Goal: Transaction & Acquisition: Book appointment/travel/reservation

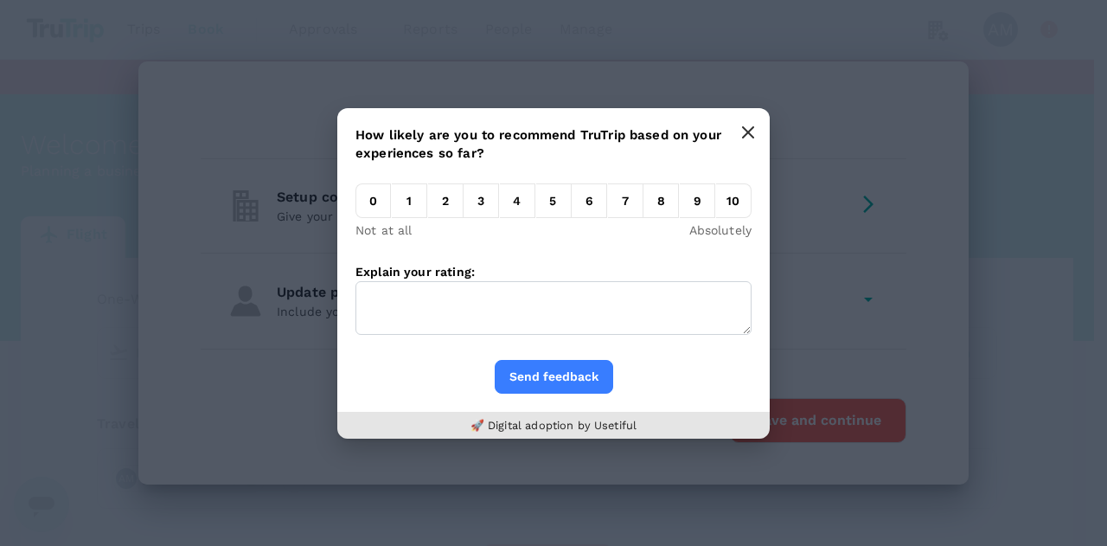
click at [751, 136] on icon "button" at bounding box center [748, 132] width 10 height 10
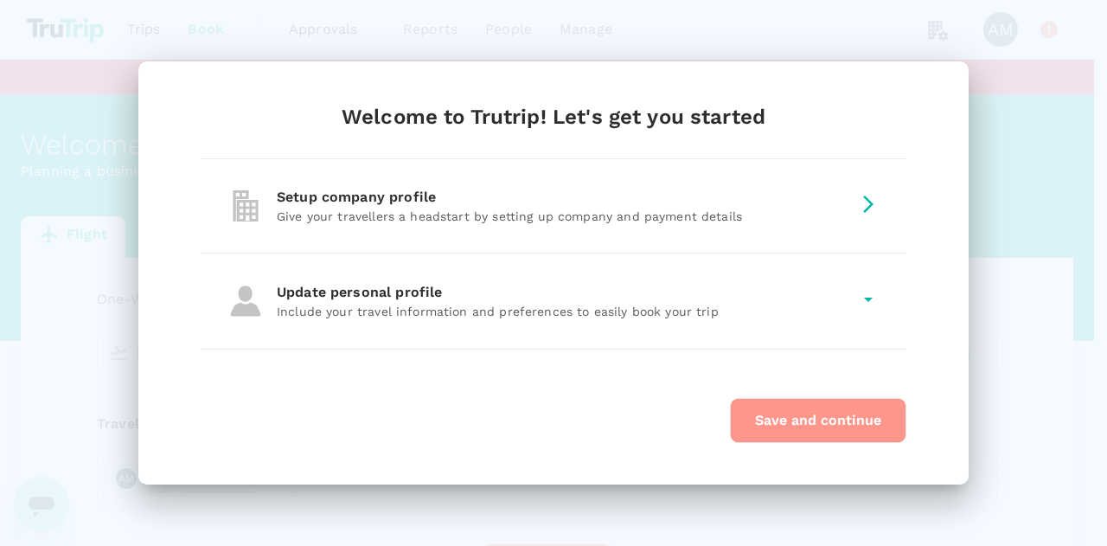
click at [829, 416] on button "Save and continue" at bounding box center [818, 420] width 177 height 45
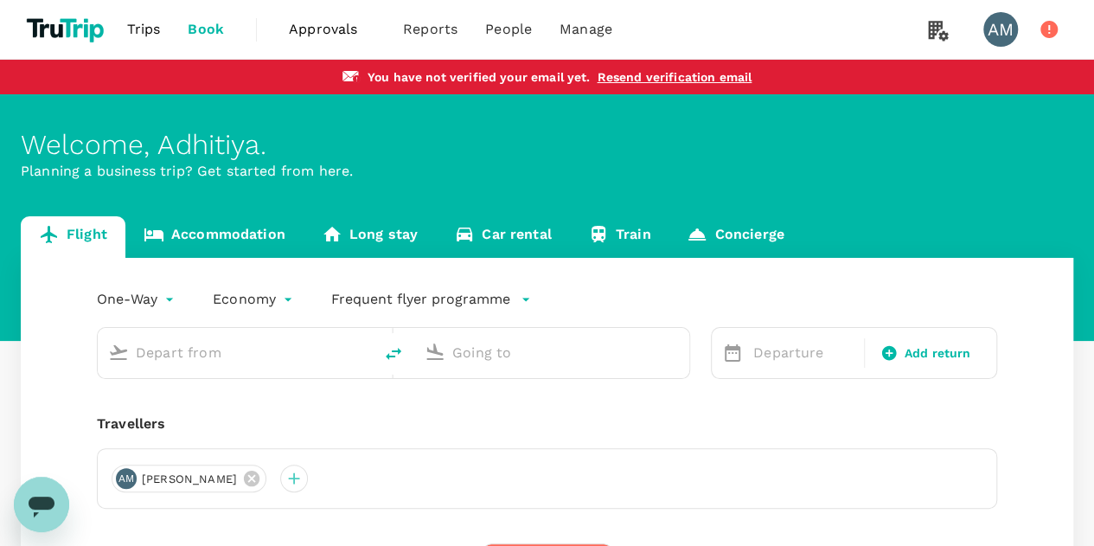
scroll to position [87, 0]
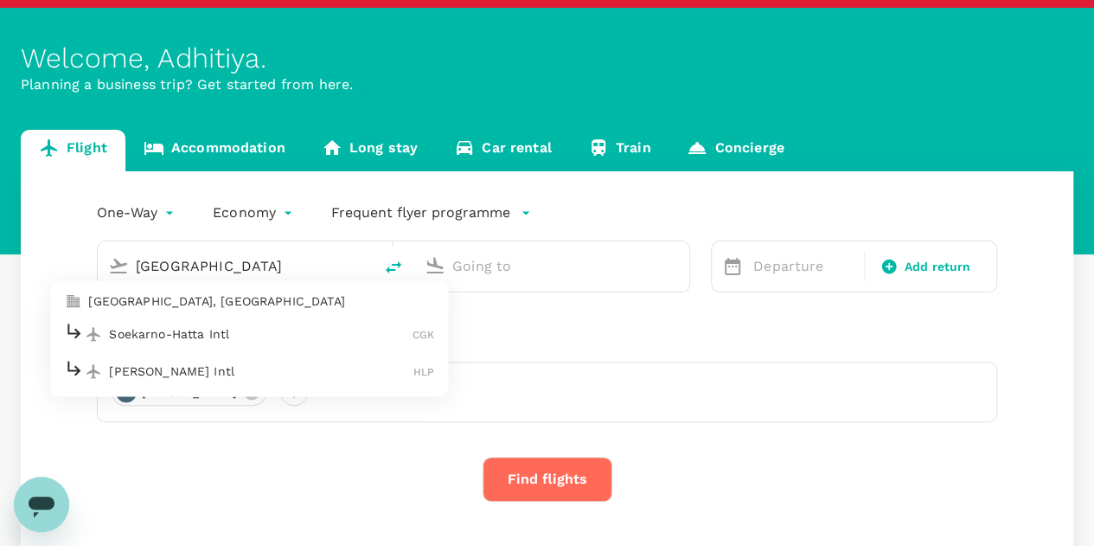
click at [331, 323] on div "Soekarno-Hatta Intl CGK" at bounding box center [249, 334] width 370 height 27
type input "[GEOGRAPHIC_DATA]"
type input "Soekarno-Hatta Intl (CGK)"
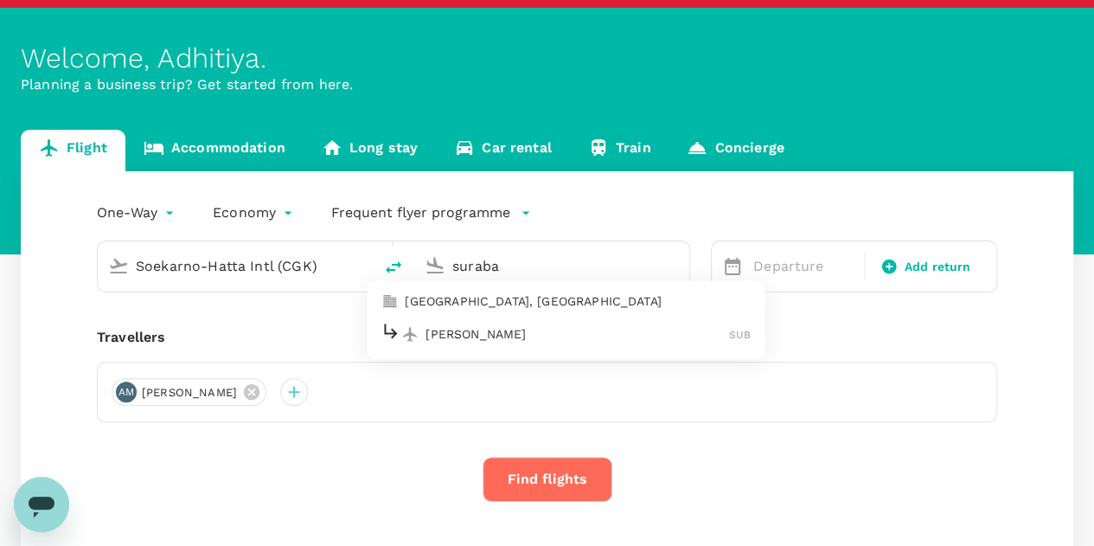
click at [496, 325] on p "[PERSON_NAME]" at bounding box center [578, 333] width 304 height 17
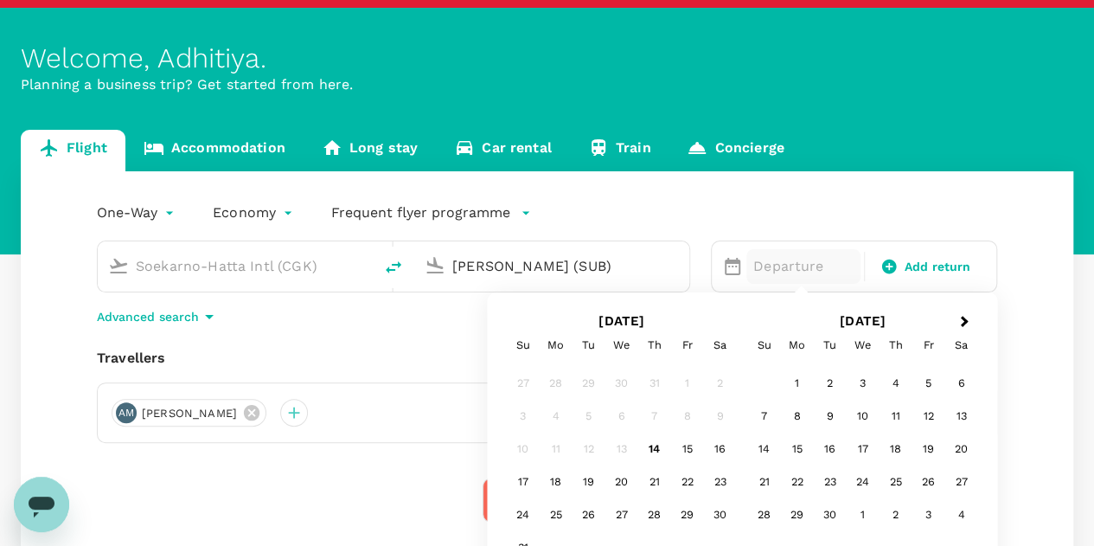
type input "[PERSON_NAME] (SUB)"
click at [524, 217] on icon "button" at bounding box center [525, 212] width 17 height 17
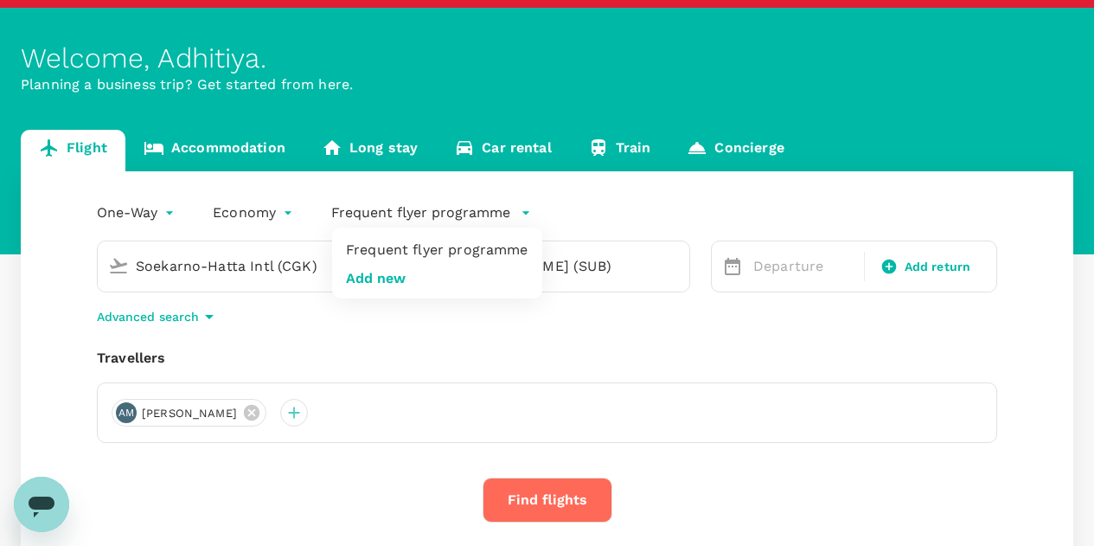
click at [524, 217] on div at bounding box center [553, 273] width 1107 height 546
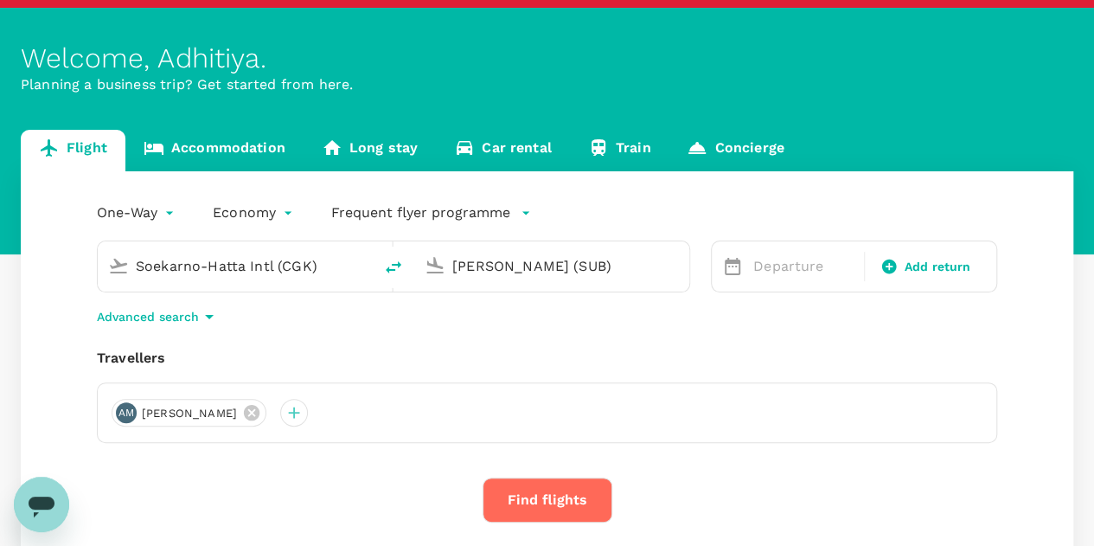
click at [171, 219] on body "Trips Book Approvals 0 Reports People Manage AM You have not verified your emai…" at bounding box center [547, 303] width 1094 height 780
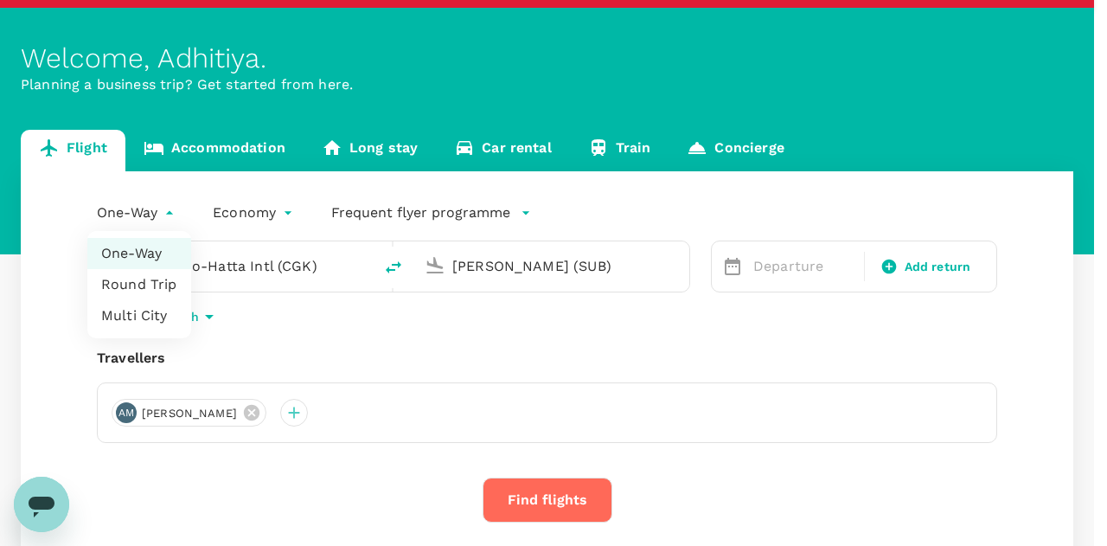
click at [171, 219] on div at bounding box center [553, 273] width 1107 height 546
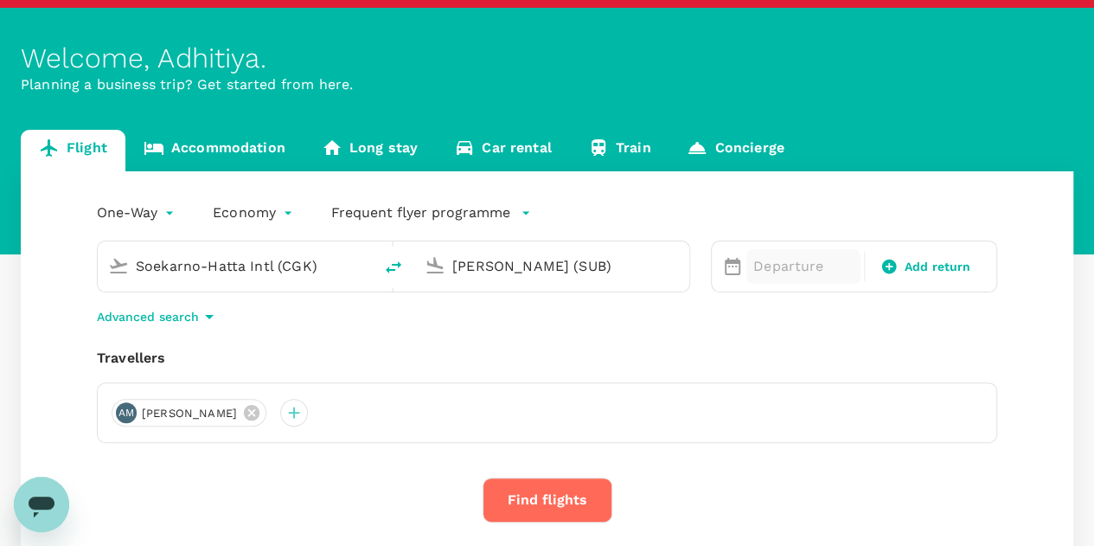
click at [785, 269] on p "Departure" at bounding box center [804, 266] width 100 height 21
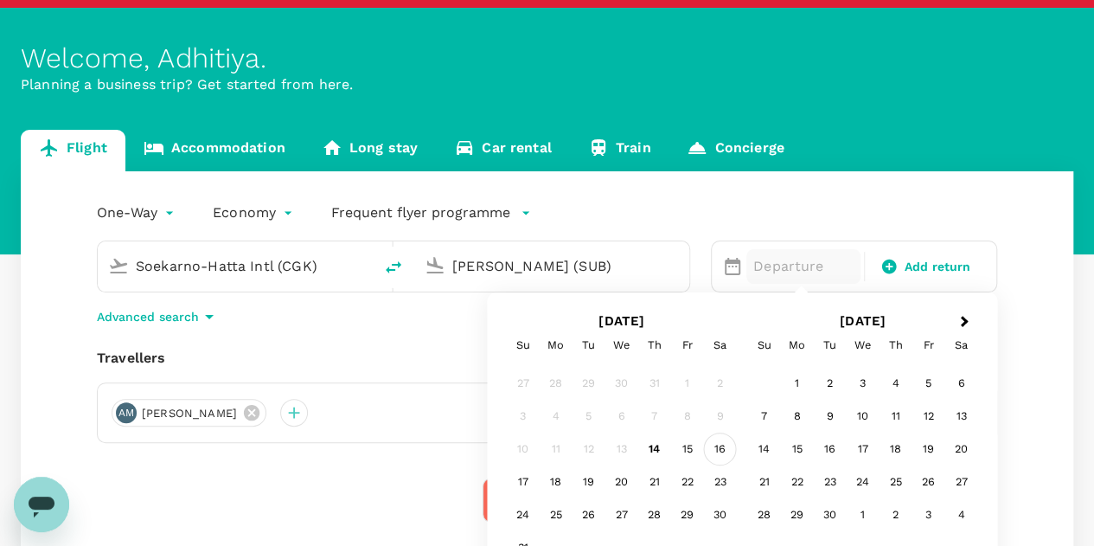
click at [711, 442] on div "16" at bounding box center [720, 449] width 33 height 33
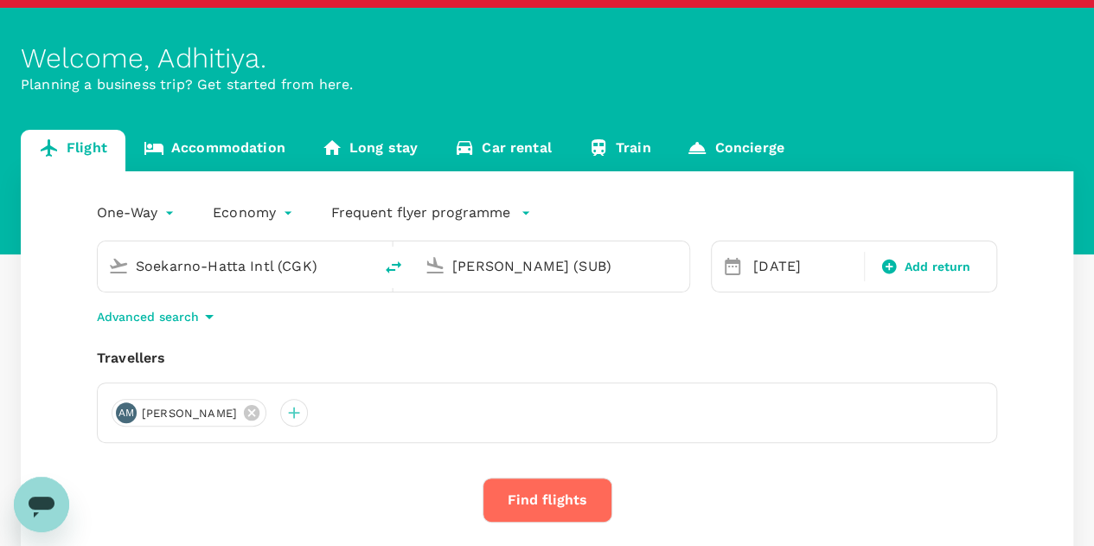
scroll to position [173, 0]
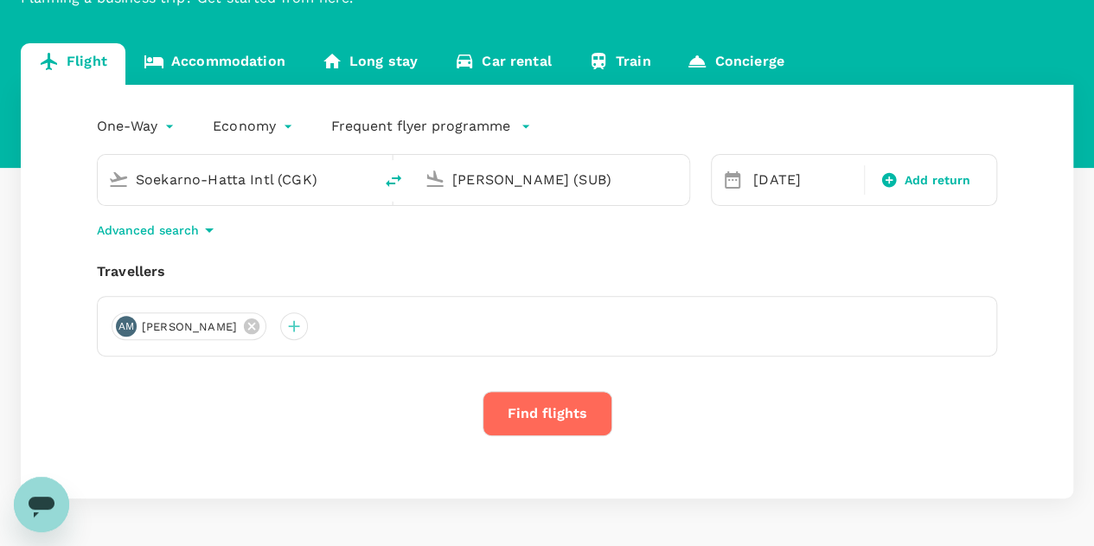
click at [531, 402] on button "Find flights" at bounding box center [548, 413] width 130 height 45
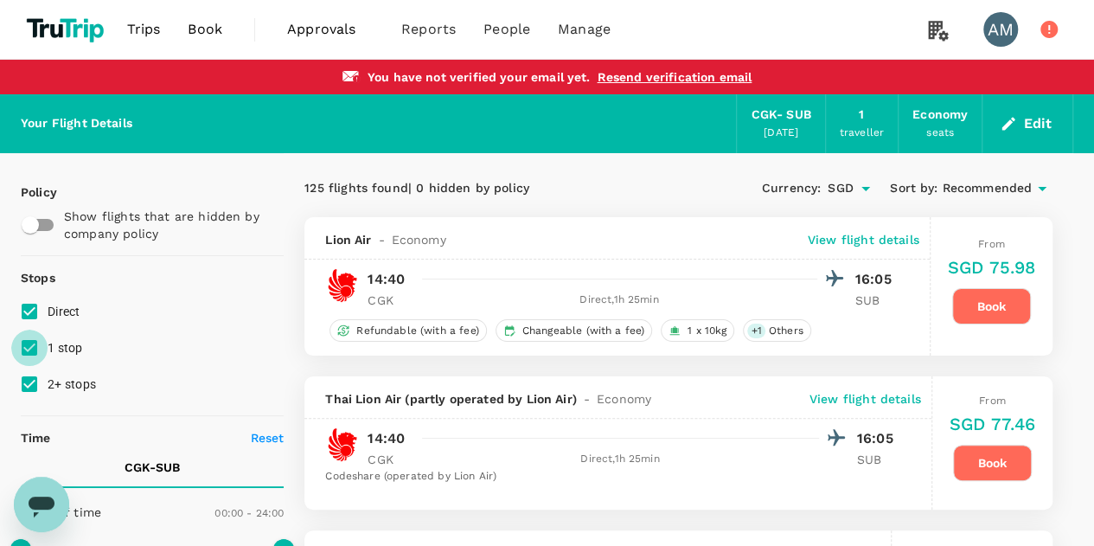
click at [34, 346] on input "1 stop" at bounding box center [29, 348] width 36 height 36
checkbox input "false"
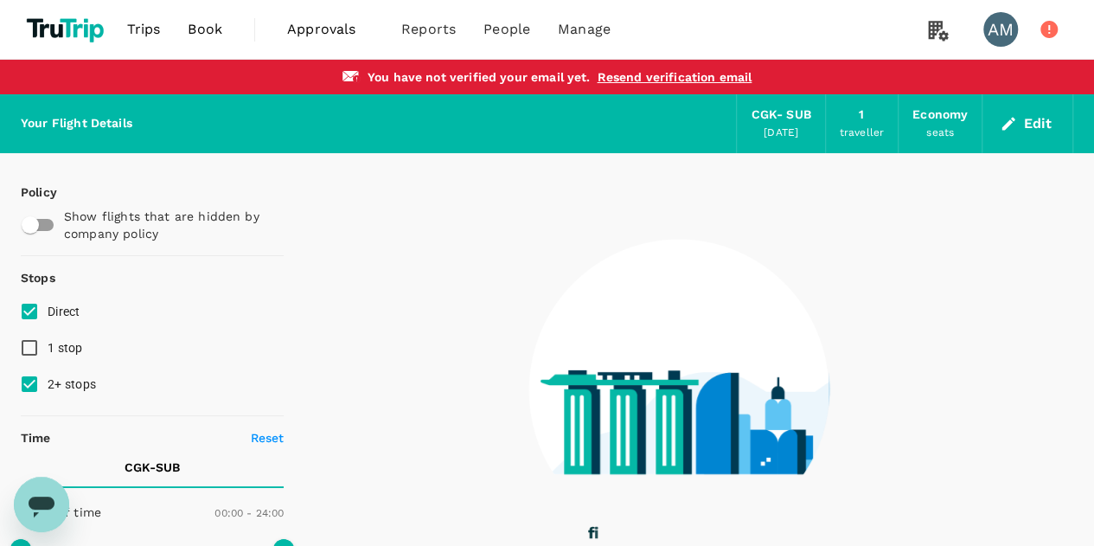
click at [27, 390] on input "2+ stops" at bounding box center [29, 384] width 36 height 36
checkbox input "false"
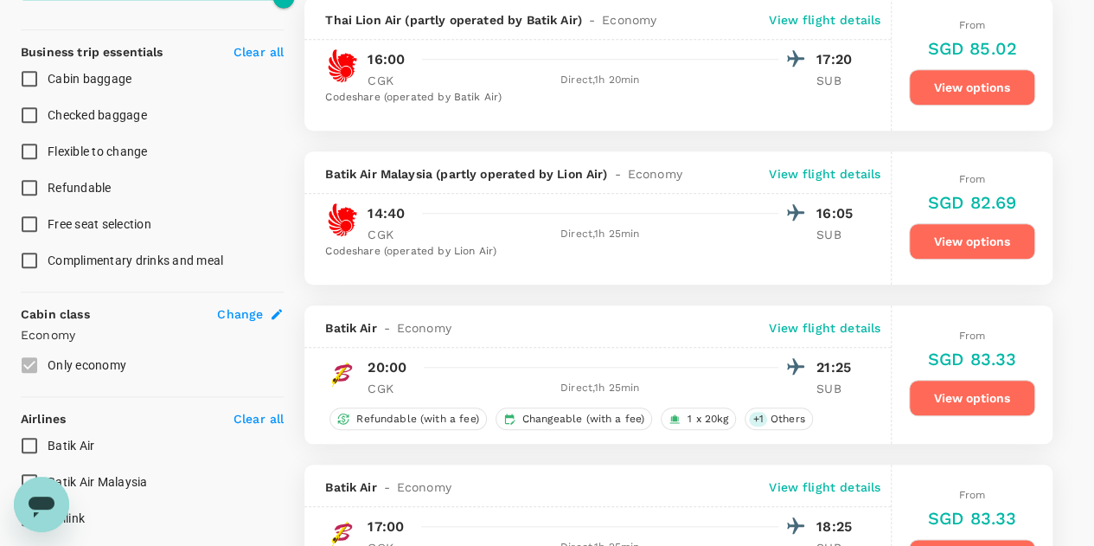
scroll to position [606, 0]
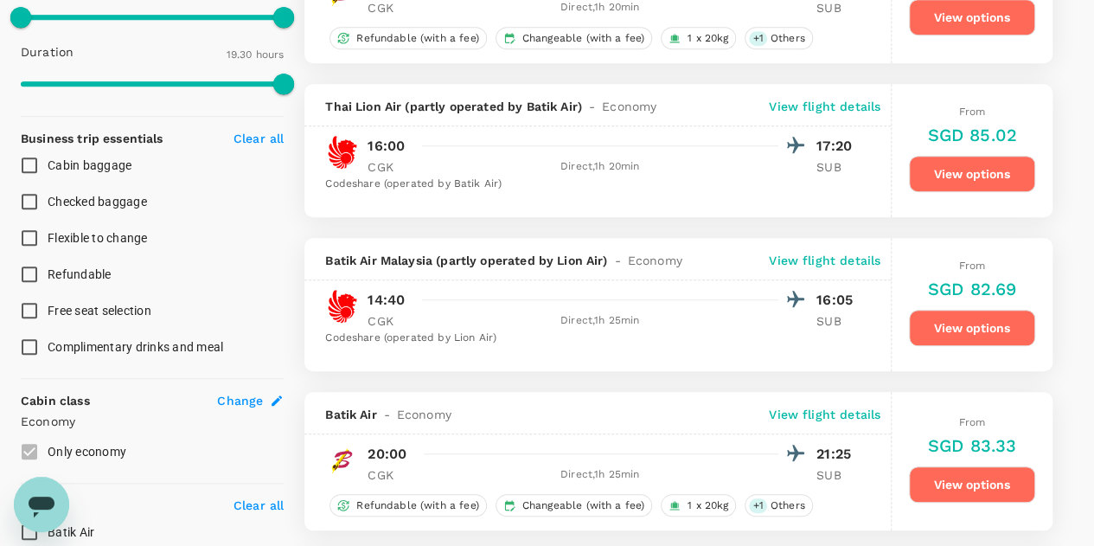
click at [106, 234] on span "Flexible to change" at bounding box center [98, 238] width 100 height 14
click at [48, 234] on input "Flexible to change" at bounding box center [29, 238] width 36 height 36
checkbox input "true"
click at [101, 271] on span "Refundable" at bounding box center [80, 274] width 64 height 14
click at [48, 271] on input "Refundable" at bounding box center [29, 274] width 36 height 36
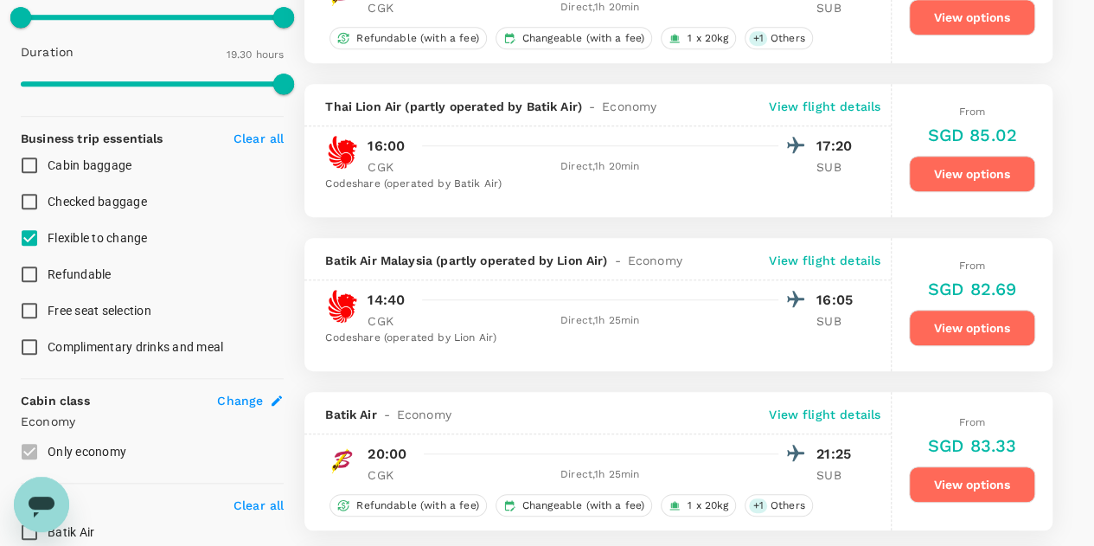
checkbox input "true"
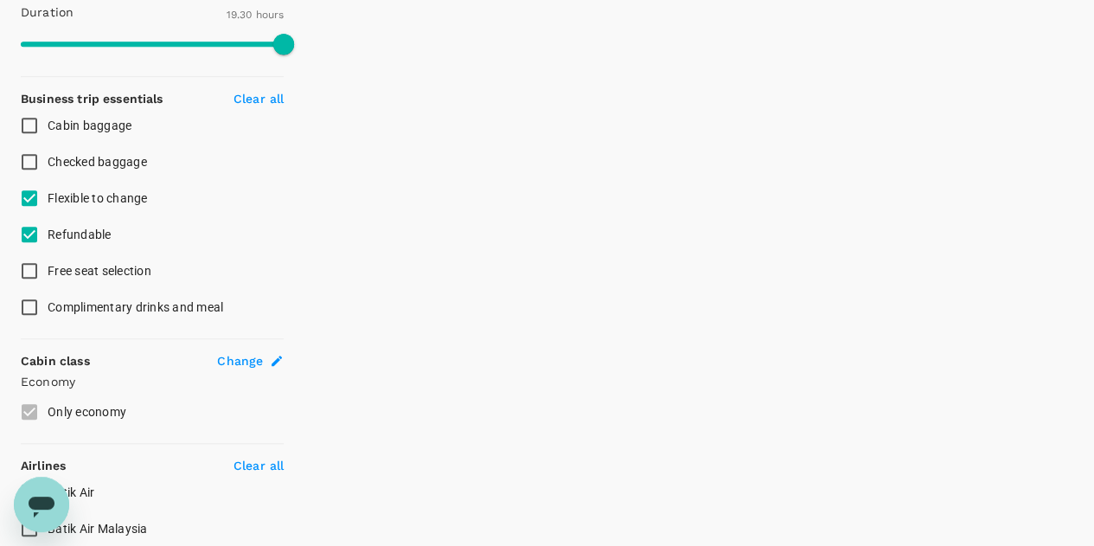
scroll to position [692, 0]
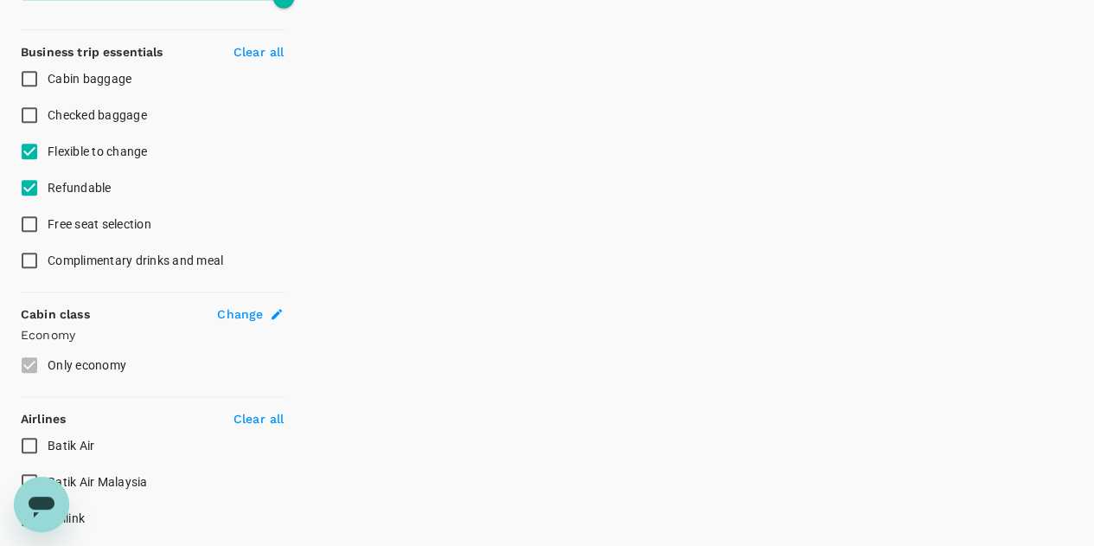
click at [252, 311] on span "Change" at bounding box center [240, 313] width 46 height 17
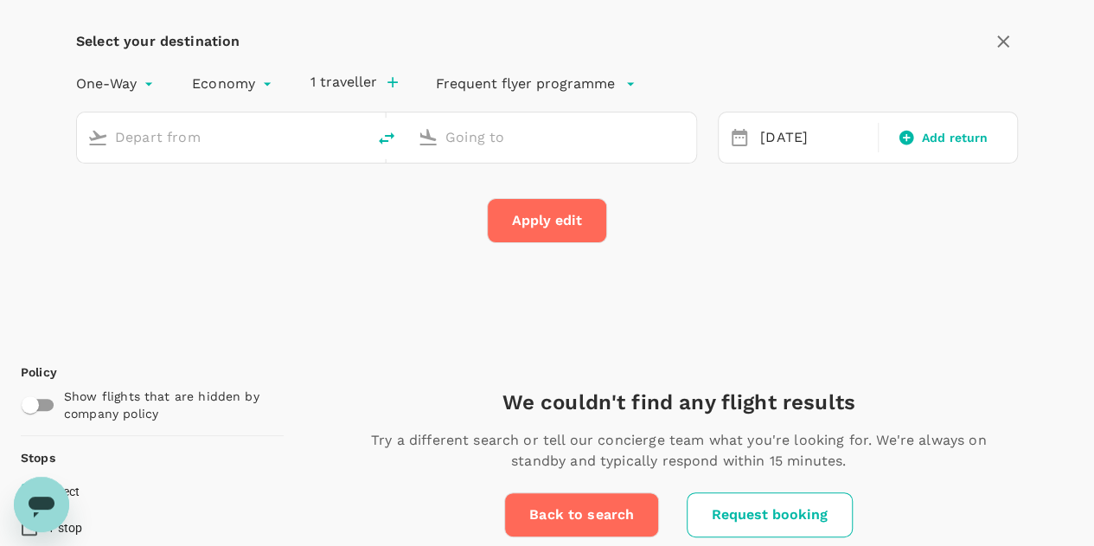
type input "Soekarno-Hatta Intl (CGK)"
type input "[PERSON_NAME] (SUB)"
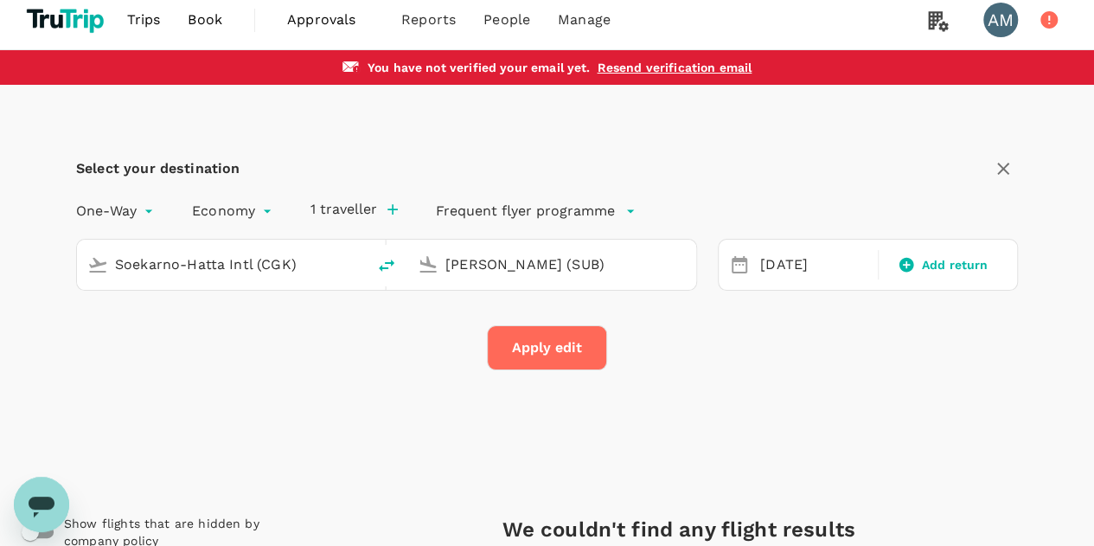
scroll to position [0, 0]
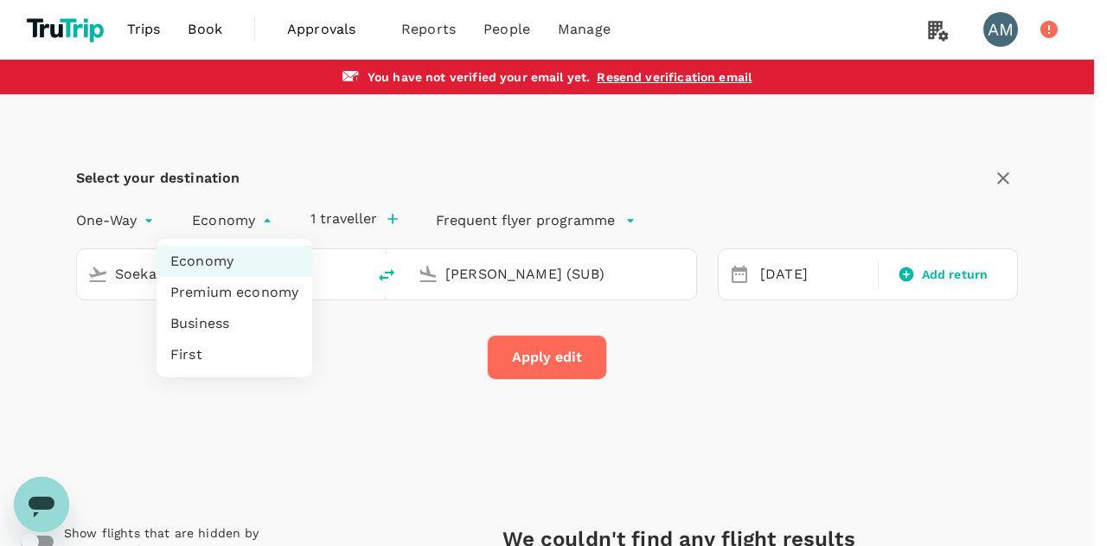
click at [251, 213] on div at bounding box center [553, 273] width 1107 height 546
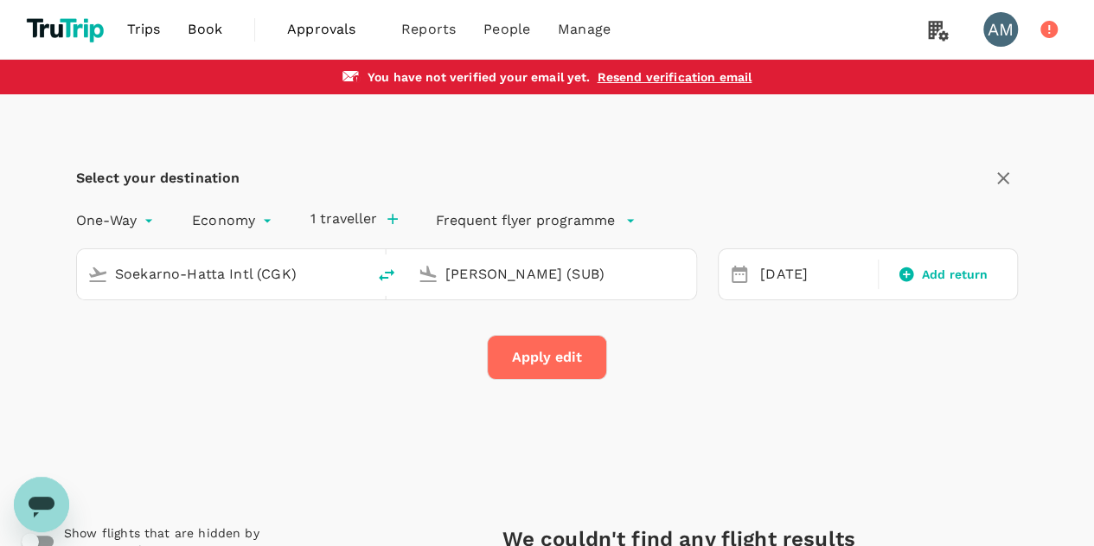
click at [563, 358] on button "Apply edit" at bounding box center [547, 357] width 120 height 45
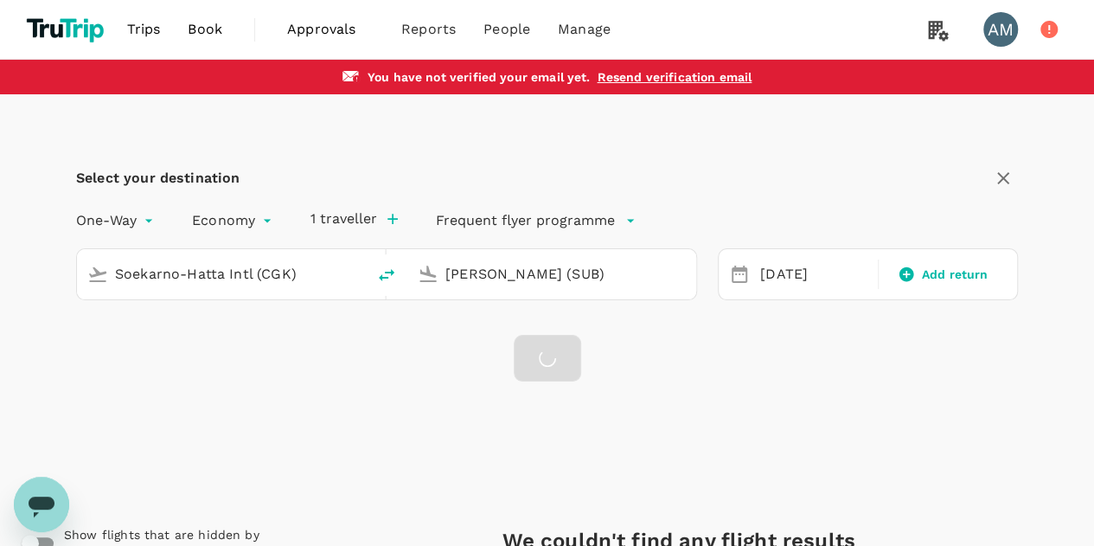
checkbox input "false"
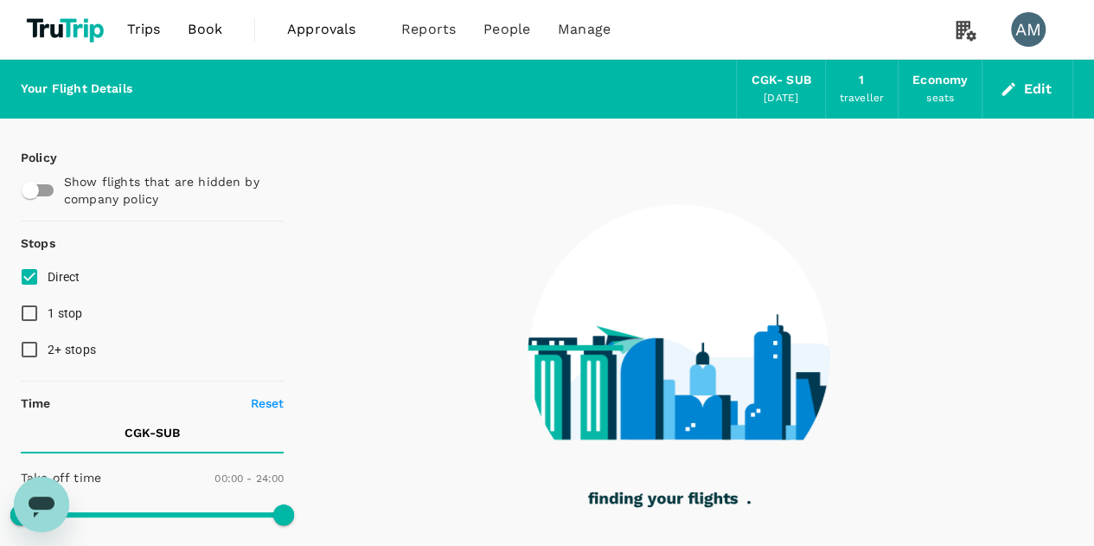
checkbox input "true"
